Goal: Information Seeking & Learning: Check status

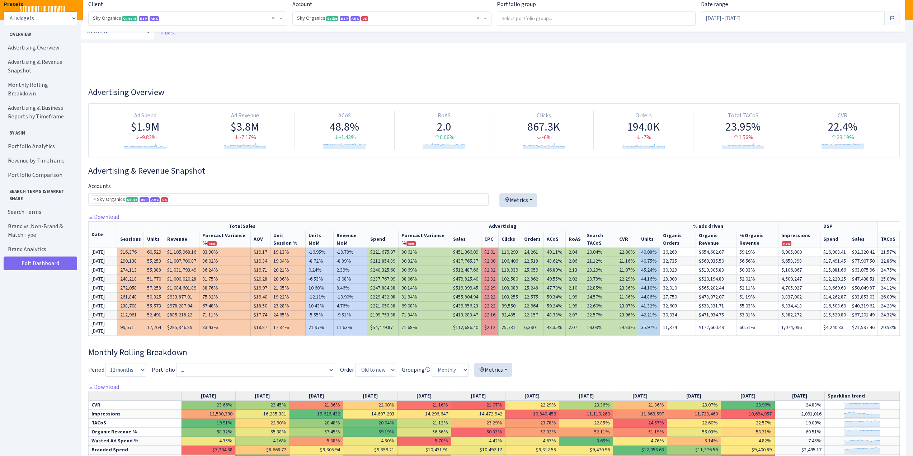
select select "[CREDIT_CARD_NUMBER]"
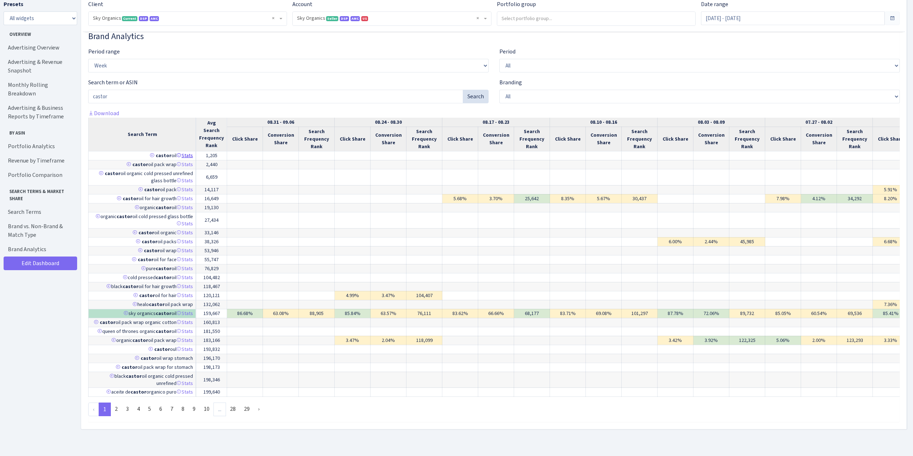
click at [188, 152] on link "Stats" at bounding box center [185, 155] width 17 height 7
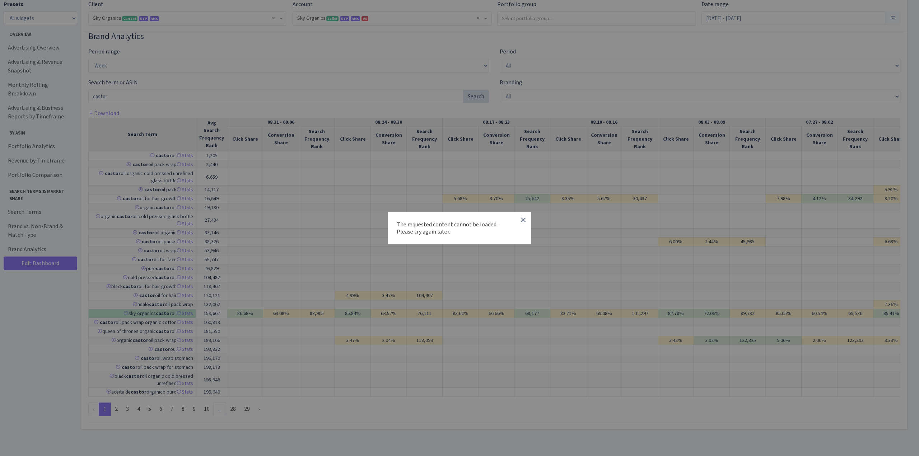
click at [524, 217] on icon "button" at bounding box center [523, 220] width 9 height 9
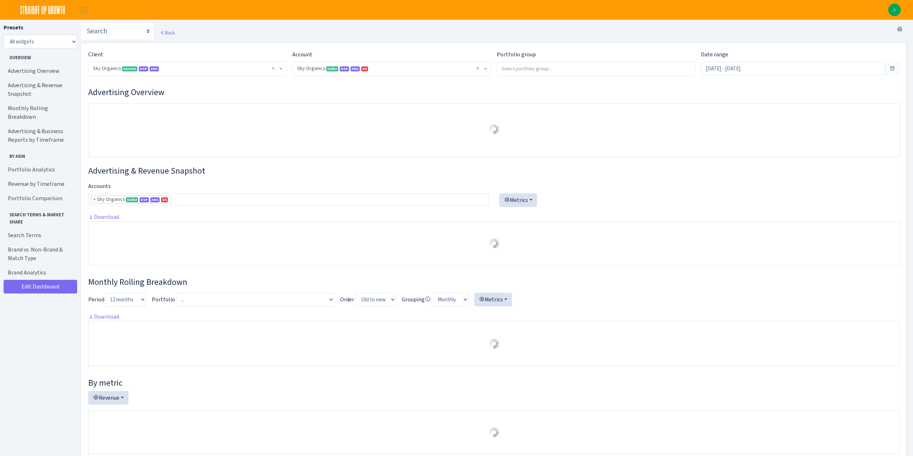
select select "[CREDIT_CARD_NUMBER]"
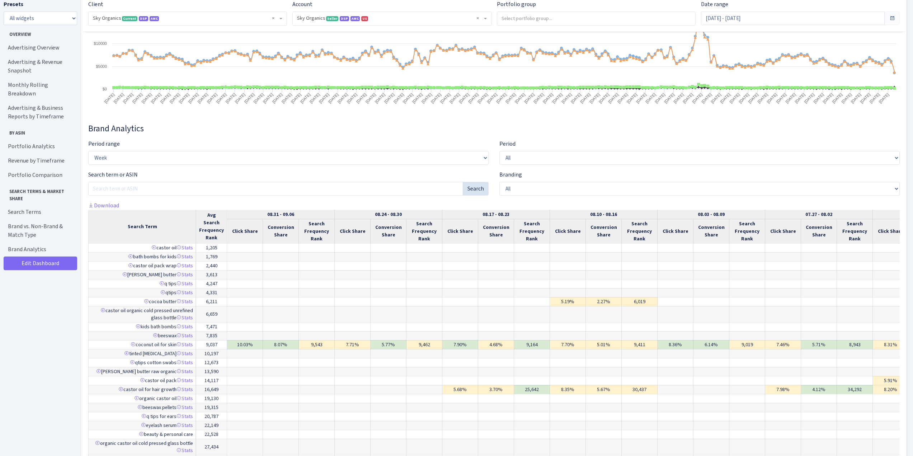
scroll to position [4089, 0]
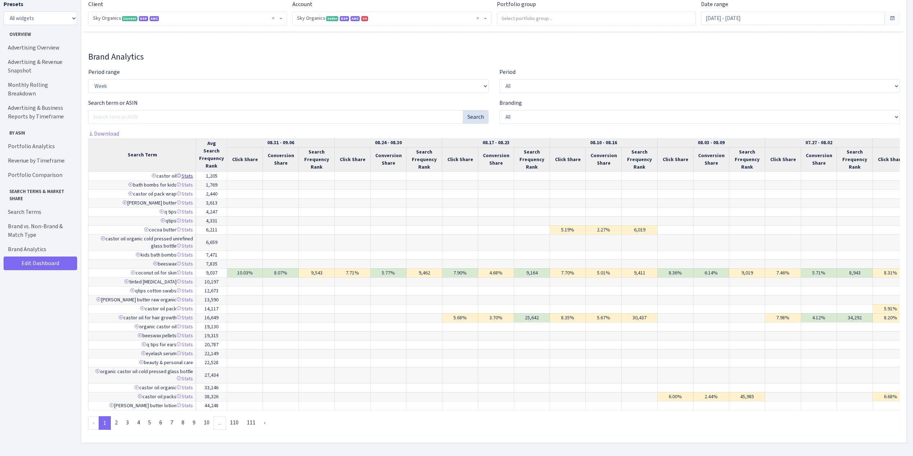
click at [186, 179] on link "Stats" at bounding box center [185, 176] width 17 height 7
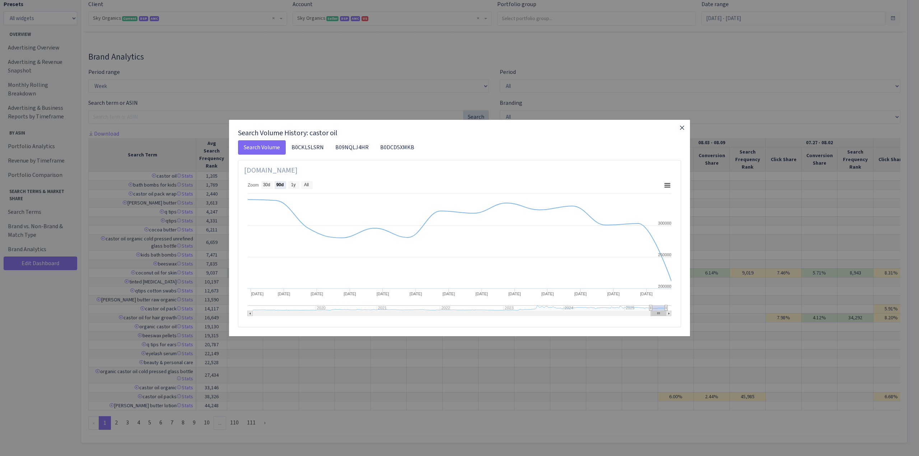
click at [682, 127] on icon "button" at bounding box center [682, 128] width 4 height 4
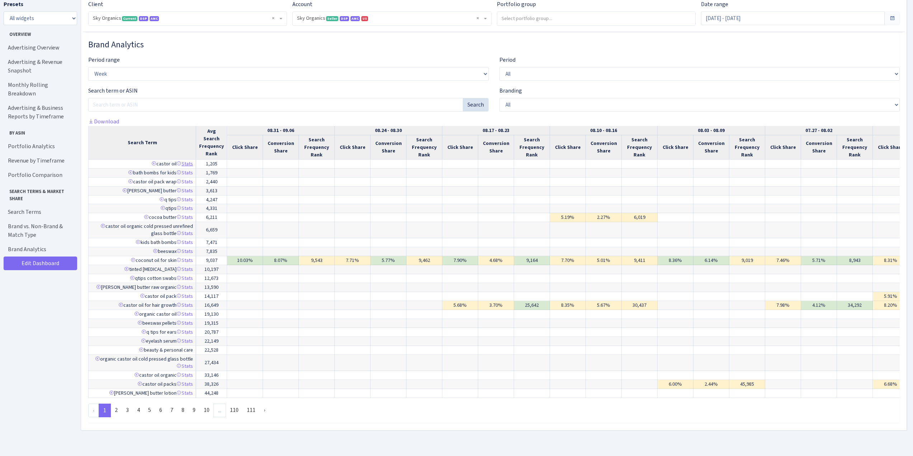
scroll to position [4340, 0]
click at [191, 316] on link "Stats" at bounding box center [185, 313] width 17 height 7
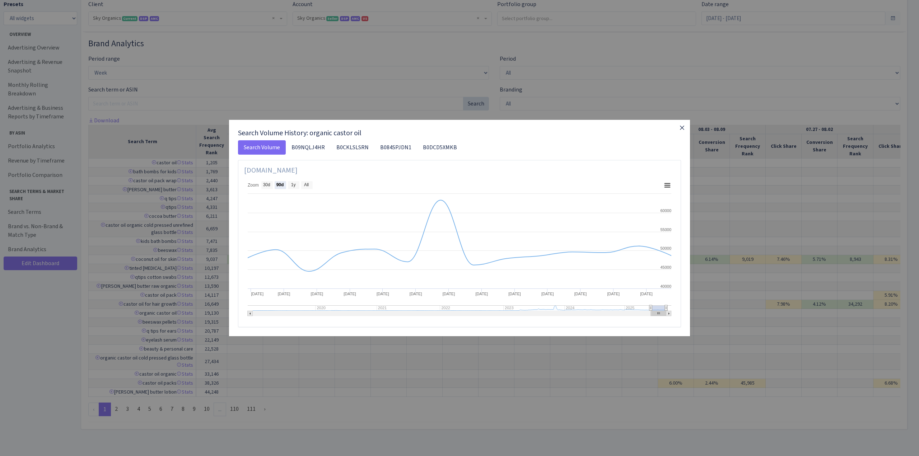
click at [684, 128] on icon "button" at bounding box center [681, 127] width 9 height 9
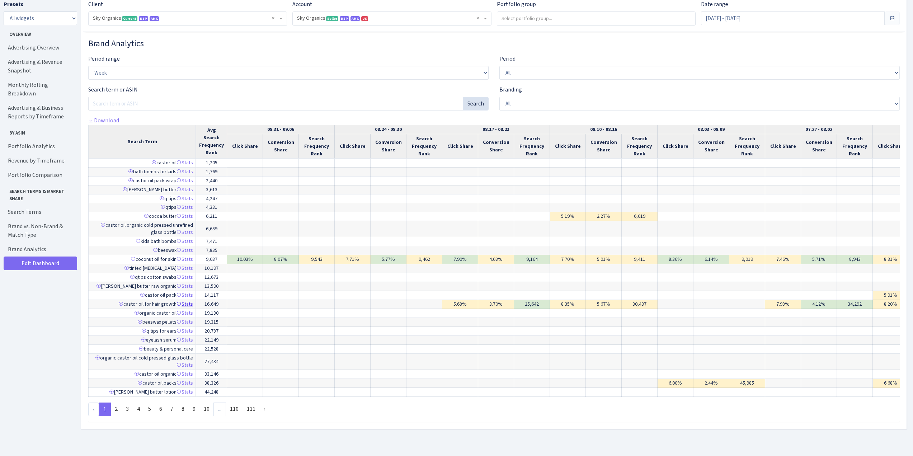
click at [188, 308] on link "Stats" at bounding box center [185, 304] width 17 height 7
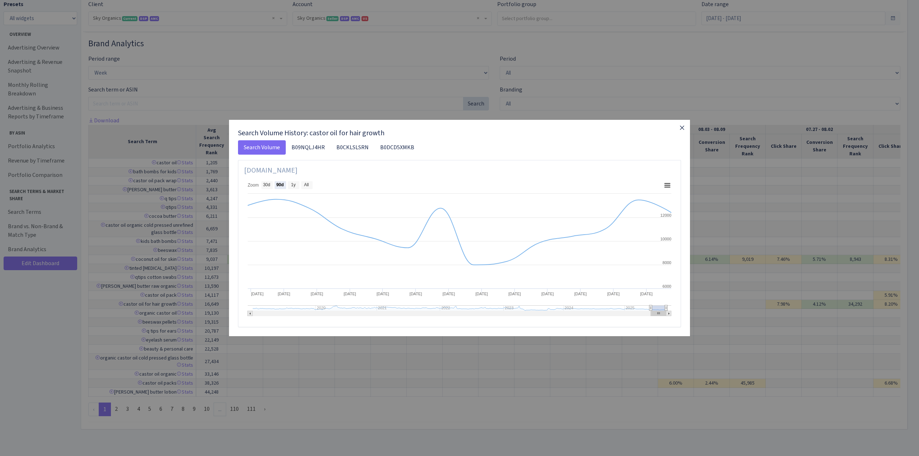
click at [684, 130] on icon "button" at bounding box center [681, 127] width 9 height 9
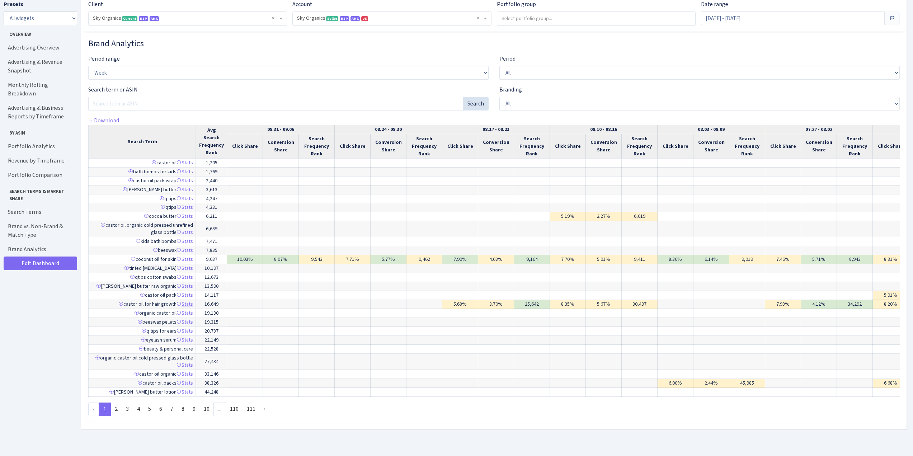
scroll to position [4351, 0]
click at [188, 371] on link "Stats" at bounding box center [185, 374] width 17 height 7
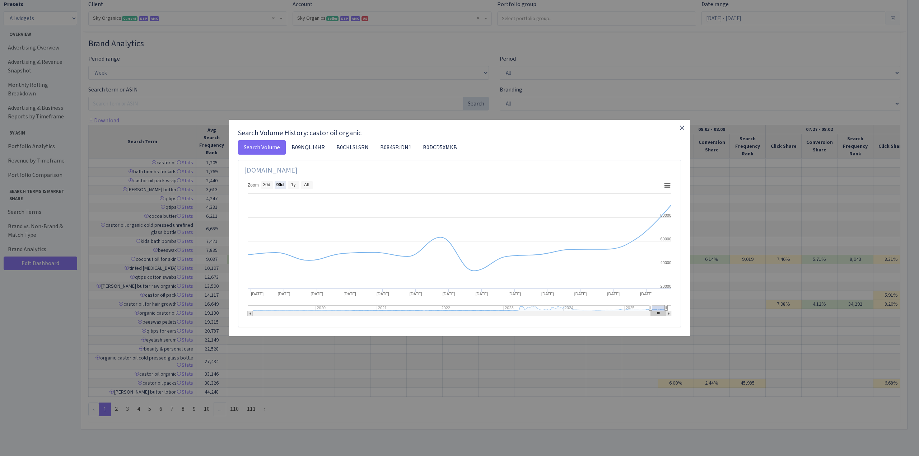
click at [681, 131] on icon "button" at bounding box center [681, 127] width 9 height 9
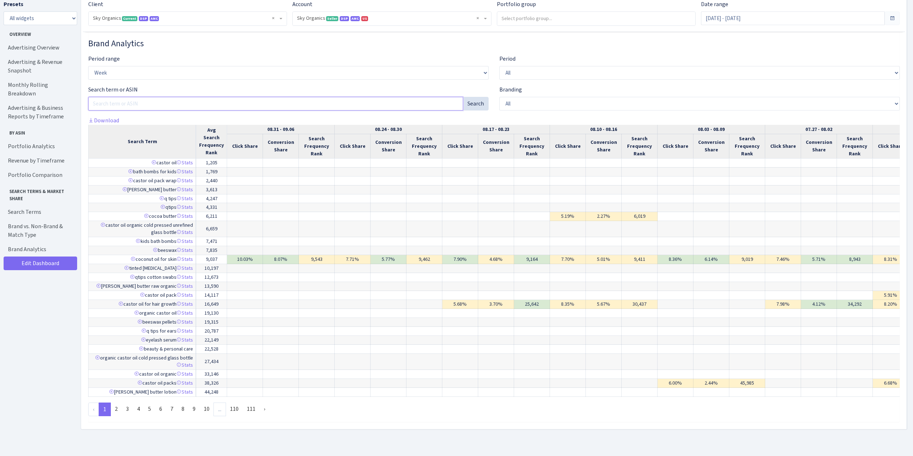
click at [122, 101] on input "Search ASIN / SKU" at bounding box center [275, 104] width 375 height 14
type input "castor"
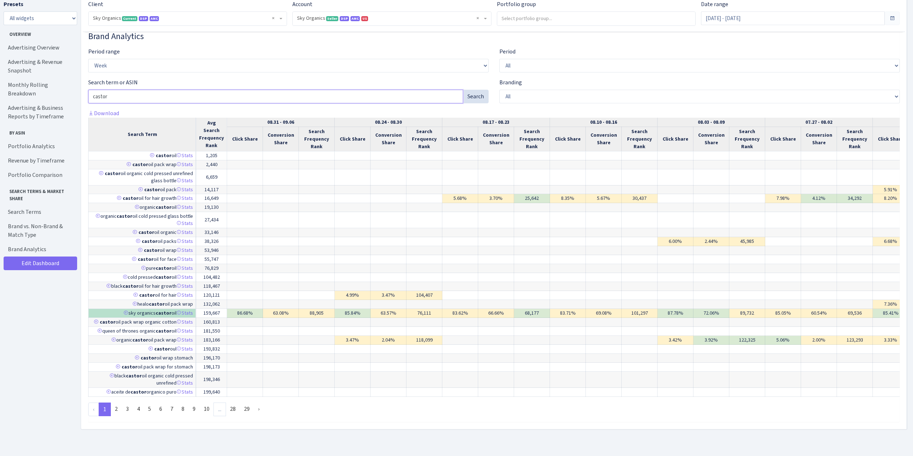
scroll to position [4358, 0]
drag, startPoint x: 44, startPoint y: 302, endPoint x: 9, endPoint y: 302, distance: 35.5
click at [44, 302] on div "Presets All widgets ☰ Overview ☰ Advertising Overview ☰ Advertising & Revenue S…" at bounding box center [41, 226] width 74 height 452
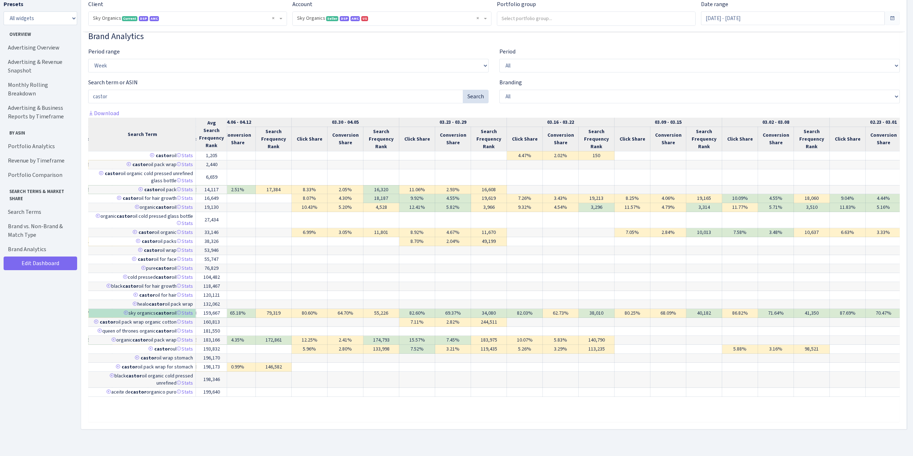
scroll to position [0, 1594]
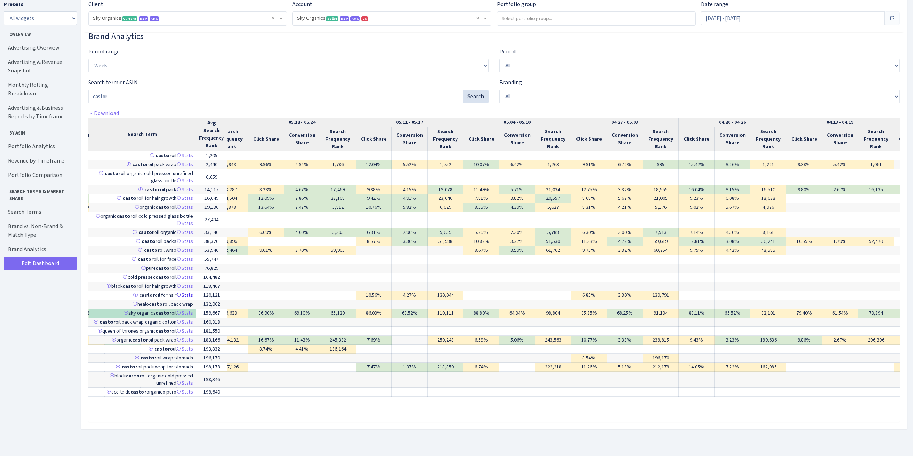
click at [188, 292] on link "Stats" at bounding box center [185, 295] width 17 height 7
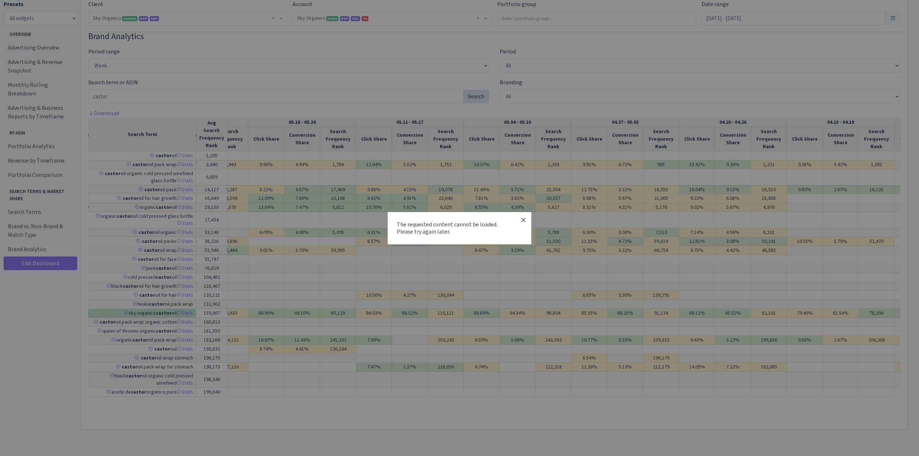
click at [524, 219] on icon "button" at bounding box center [523, 220] width 4 height 4
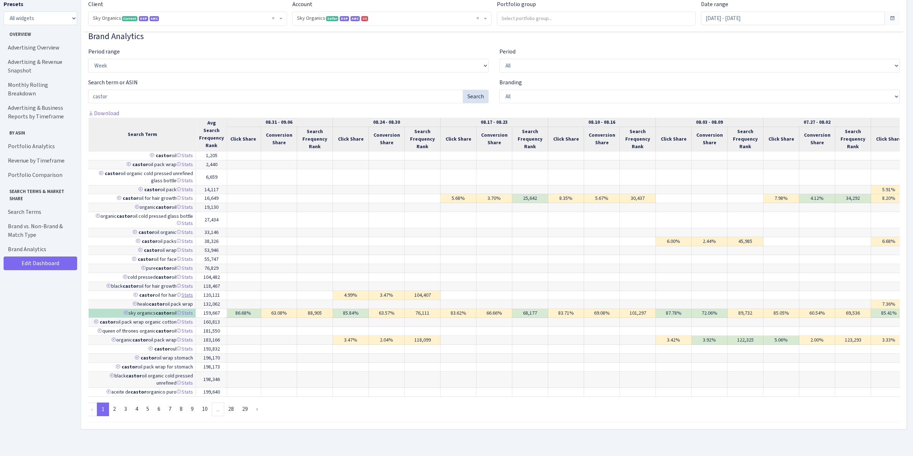
scroll to position [0, 0]
click at [186, 229] on link "Stats" at bounding box center [185, 232] width 17 height 7
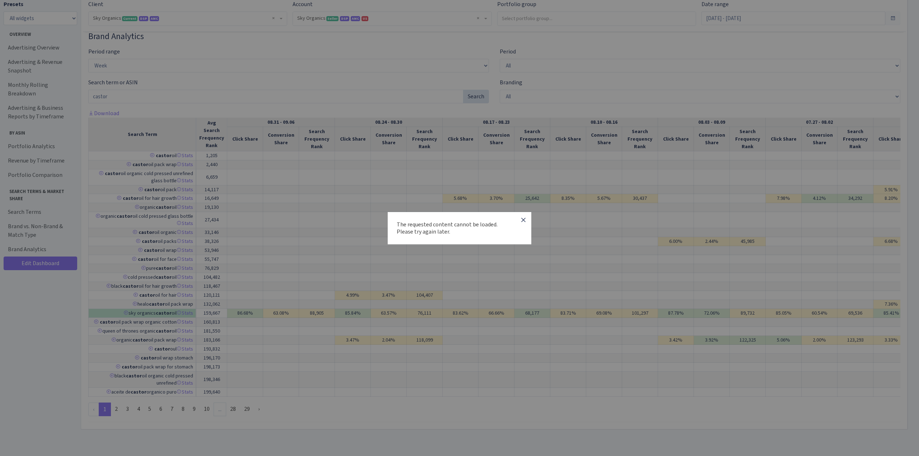
click at [523, 220] on icon "button" at bounding box center [523, 220] width 4 height 4
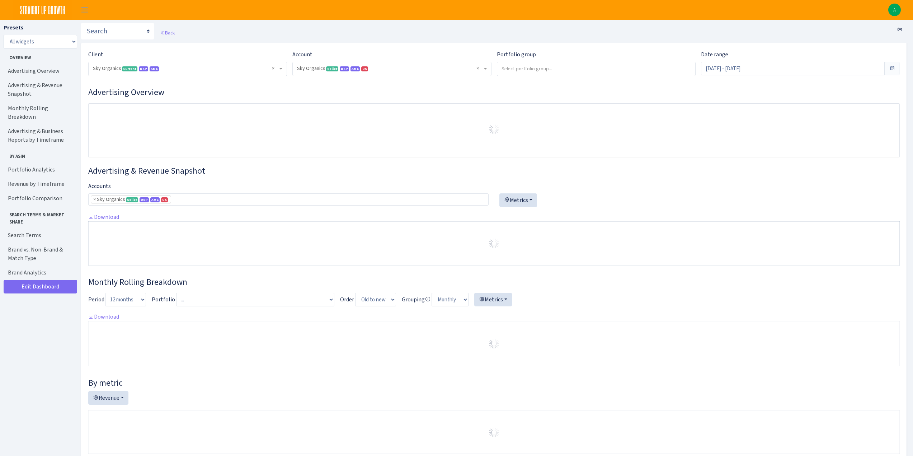
select select "[CREDIT_CARD_NUMBER]"
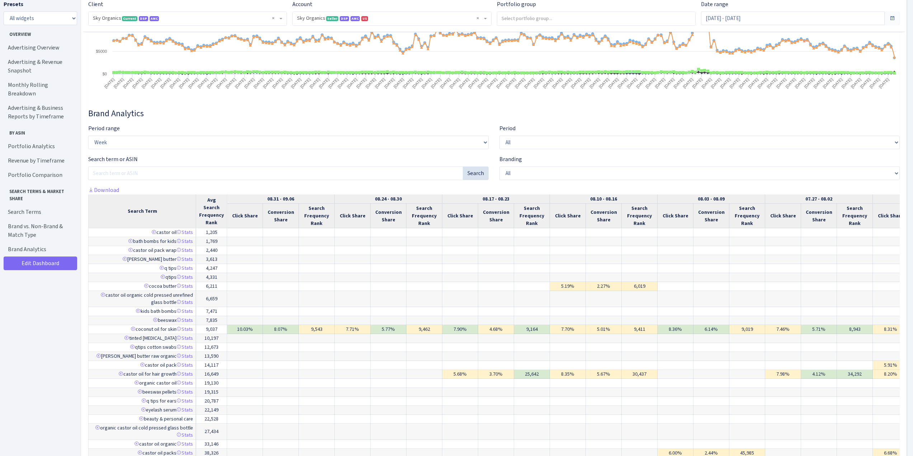
scroll to position [3410, 0]
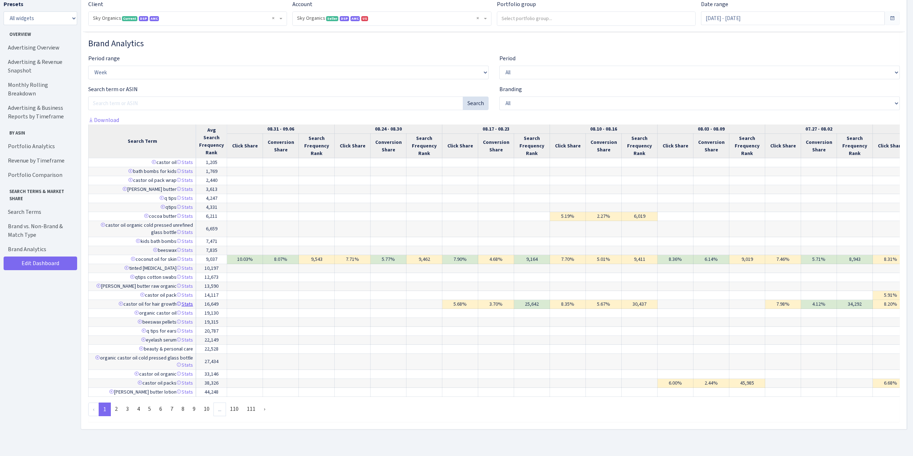
click at [189, 301] on link "Stats" at bounding box center [185, 304] width 17 height 7
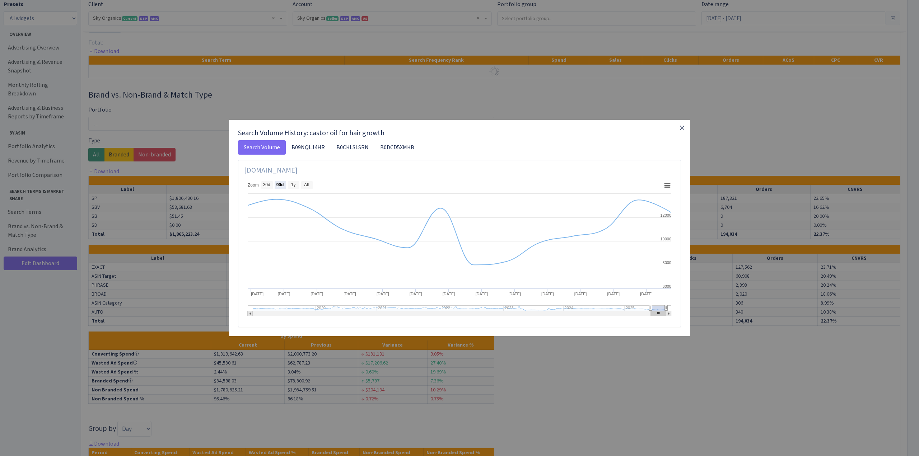
click at [679, 127] on icon "button" at bounding box center [681, 127] width 9 height 9
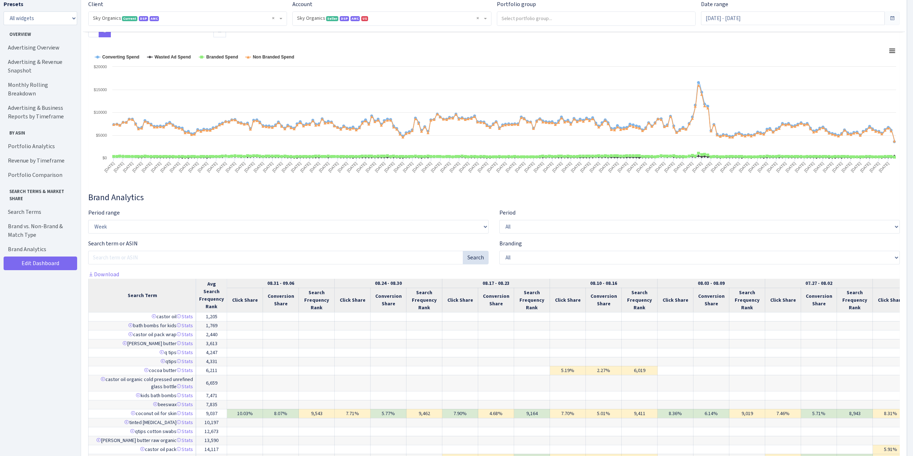
scroll to position [4121, 0]
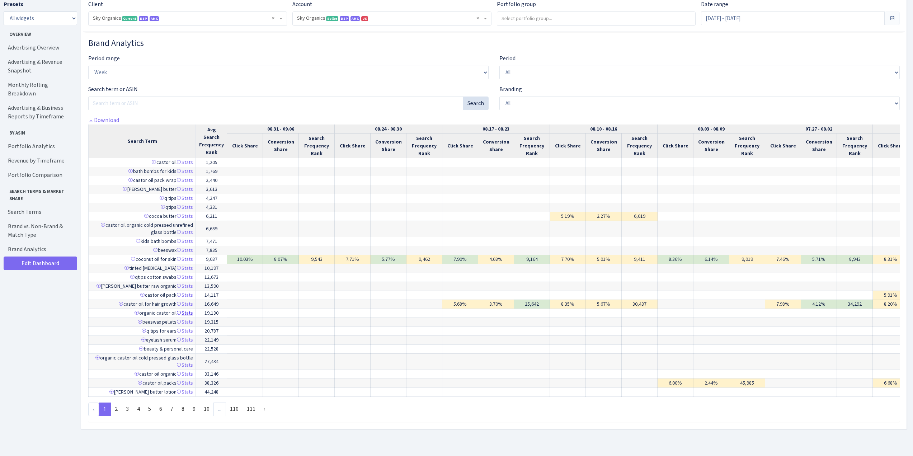
click at [188, 310] on link "Stats" at bounding box center [185, 313] width 17 height 7
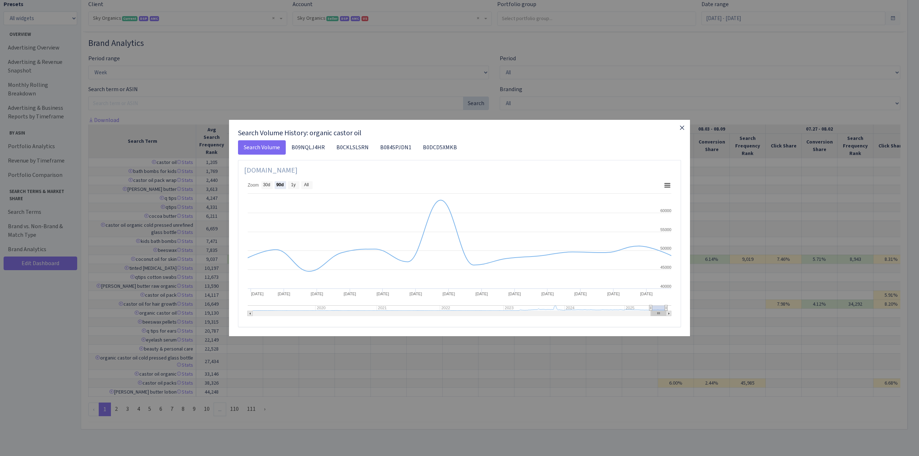
click at [682, 127] on icon "button" at bounding box center [682, 128] width 4 height 4
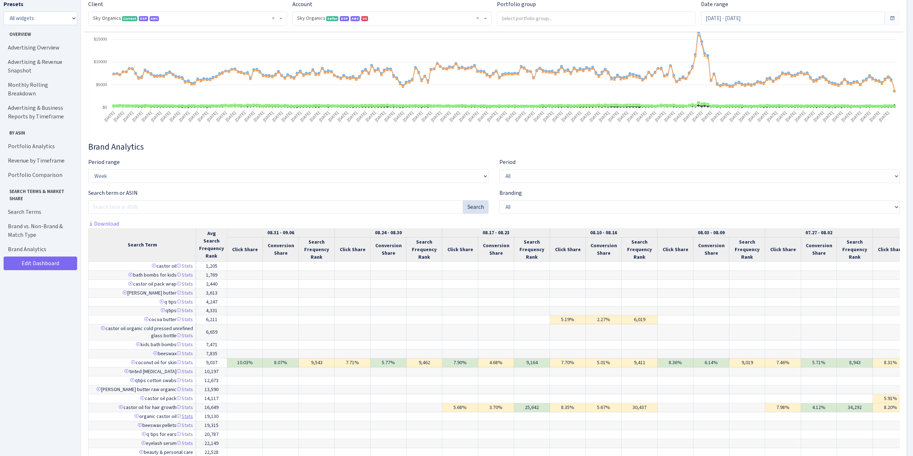
scroll to position [4351, 0]
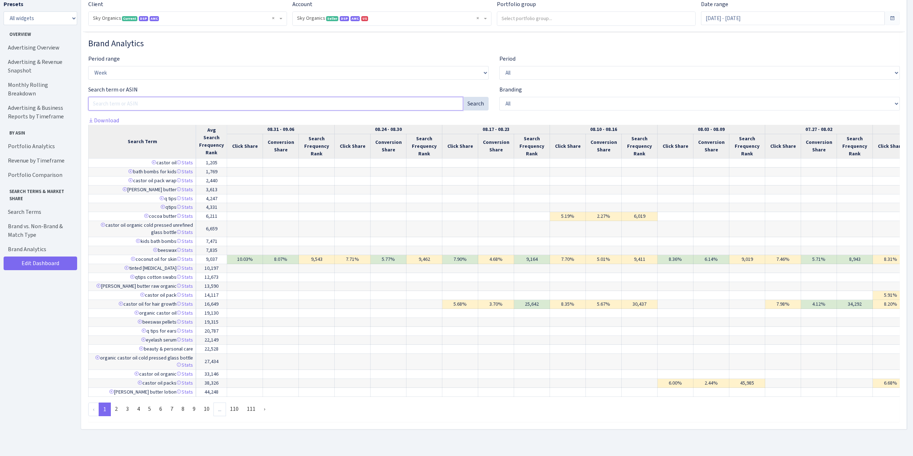
drag, startPoint x: 107, startPoint y: 102, endPoint x: 114, endPoint y: 100, distance: 7.5
click at [107, 102] on input "Search ASIN / SKU" at bounding box center [275, 104] width 375 height 14
click at [120, 98] on input "Search ASIN / SKU" at bounding box center [275, 104] width 375 height 14
type input "castor"
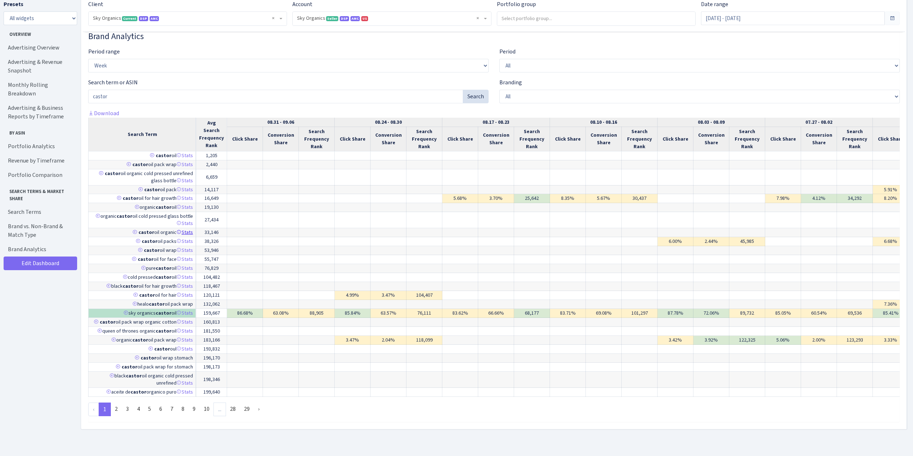
click at [187, 233] on link "Stats" at bounding box center [185, 232] width 17 height 7
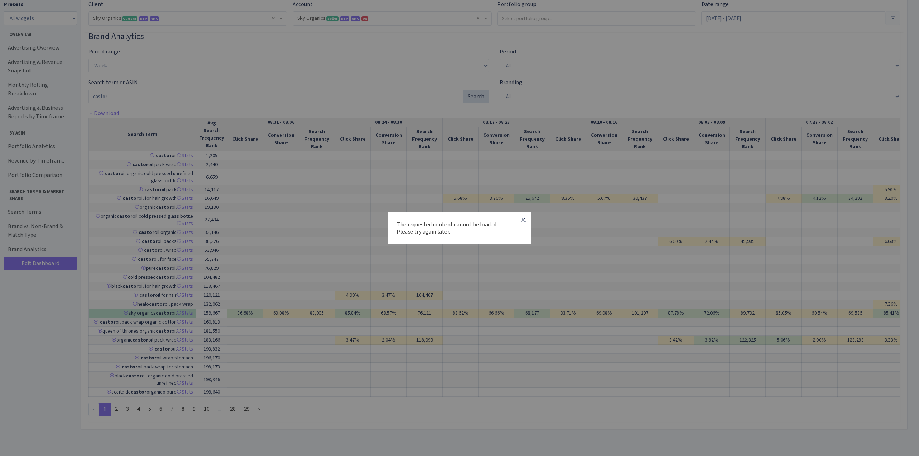
click at [524, 220] on icon "button" at bounding box center [523, 220] width 9 height 9
